Goal: Information Seeking & Learning: Learn about a topic

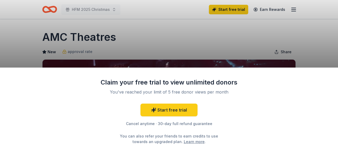
click at [220, 40] on div "Claim your free trial to view unlimited donors You've reached your limit of 5 f…" at bounding box center [169, 77] width 338 height 155
click at [200, 45] on div "Claim your free trial to view unlimited donors You've reached your limit of 5 f…" at bounding box center [169, 77] width 338 height 155
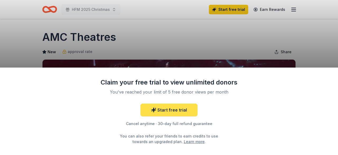
click at [185, 107] on link "Start free trial" at bounding box center [169, 109] width 57 height 13
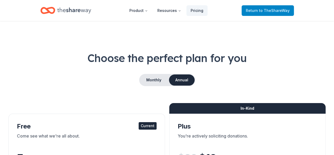
click at [269, 10] on span "to TheShareWay" at bounding box center [274, 10] width 31 height 4
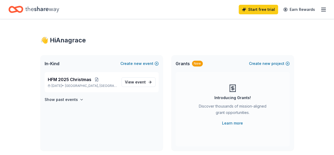
click at [257, 12] on link "Start free trial" at bounding box center [258, 10] width 39 height 10
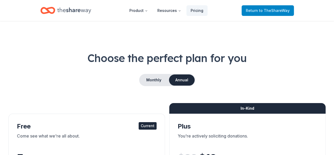
click at [278, 10] on span "to TheShareWay" at bounding box center [274, 10] width 31 height 4
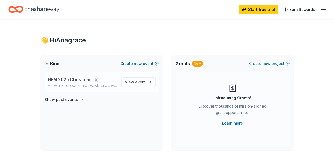
click at [97, 85] on span "Pompano Beach, FL" at bounding box center [91, 86] width 52 height 4
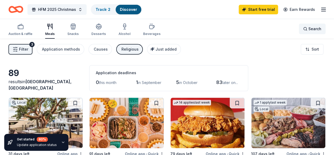
click at [313, 29] on span "Search" at bounding box center [315, 29] width 13 height 6
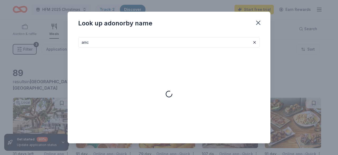
type input "amc"
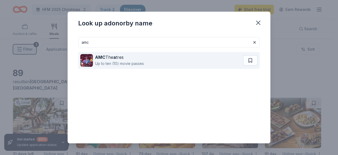
click at [114, 58] on strong "a" at bounding box center [114, 56] width 3 height 5
click at [246, 61] on button at bounding box center [250, 60] width 15 height 11
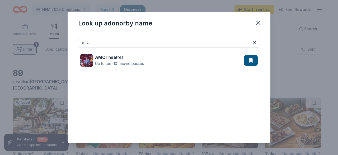
drag, startPoint x: 259, startPoint y: 24, endPoint x: 246, endPoint y: 27, distance: 12.9
click at [259, 25] on icon "button" at bounding box center [258, 22] width 7 height 7
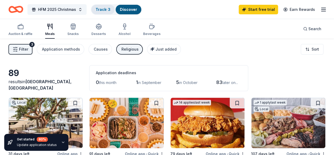
click at [102, 9] on link "Track · 3" at bounding box center [103, 9] width 15 height 4
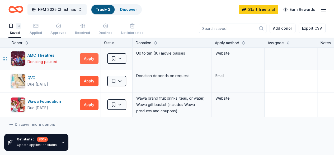
click at [93, 59] on button "Apply" at bounding box center [89, 58] width 19 height 11
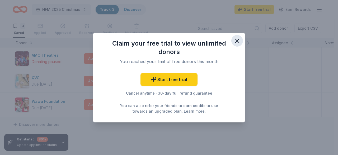
click at [237, 39] on icon "button" at bounding box center [237, 40] width 7 height 7
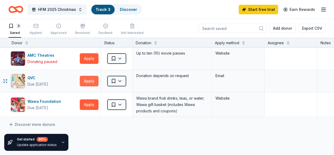
click at [98, 80] on button "Apply" at bounding box center [89, 81] width 19 height 11
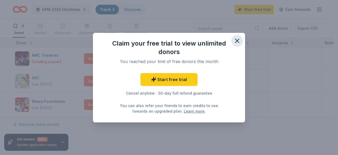
click at [239, 40] on icon "button" at bounding box center [237, 40] width 7 height 7
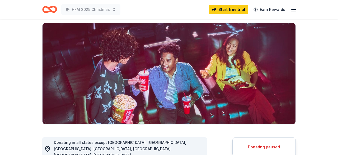
scroll to position [44, 0]
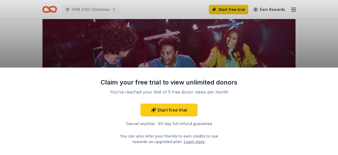
click at [309, 47] on div "Claim your free trial to view unlimited donors You've reached your limit of 5 f…" at bounding box center [169, 77] width 338 height 155
click at [316, 31] on div "Claim your free trial to view unlimited donors You've reached your limit of 5 f…" at bounding box center [169, 77] width 338 height 155
click at [78, 10] on div "Claim your free trial to view unlimited donors You've reached your limit of 5 f…" at bounding box center [169, 77] width 338 height 155
click at [25, 40] on div "Claim your free trial to view unlimited donors You've reached your limit of 5 f…" at bounding box center [169, 77] width 338 height 155
